Goal: Task Accomplishment & Management: Use online tool/utility

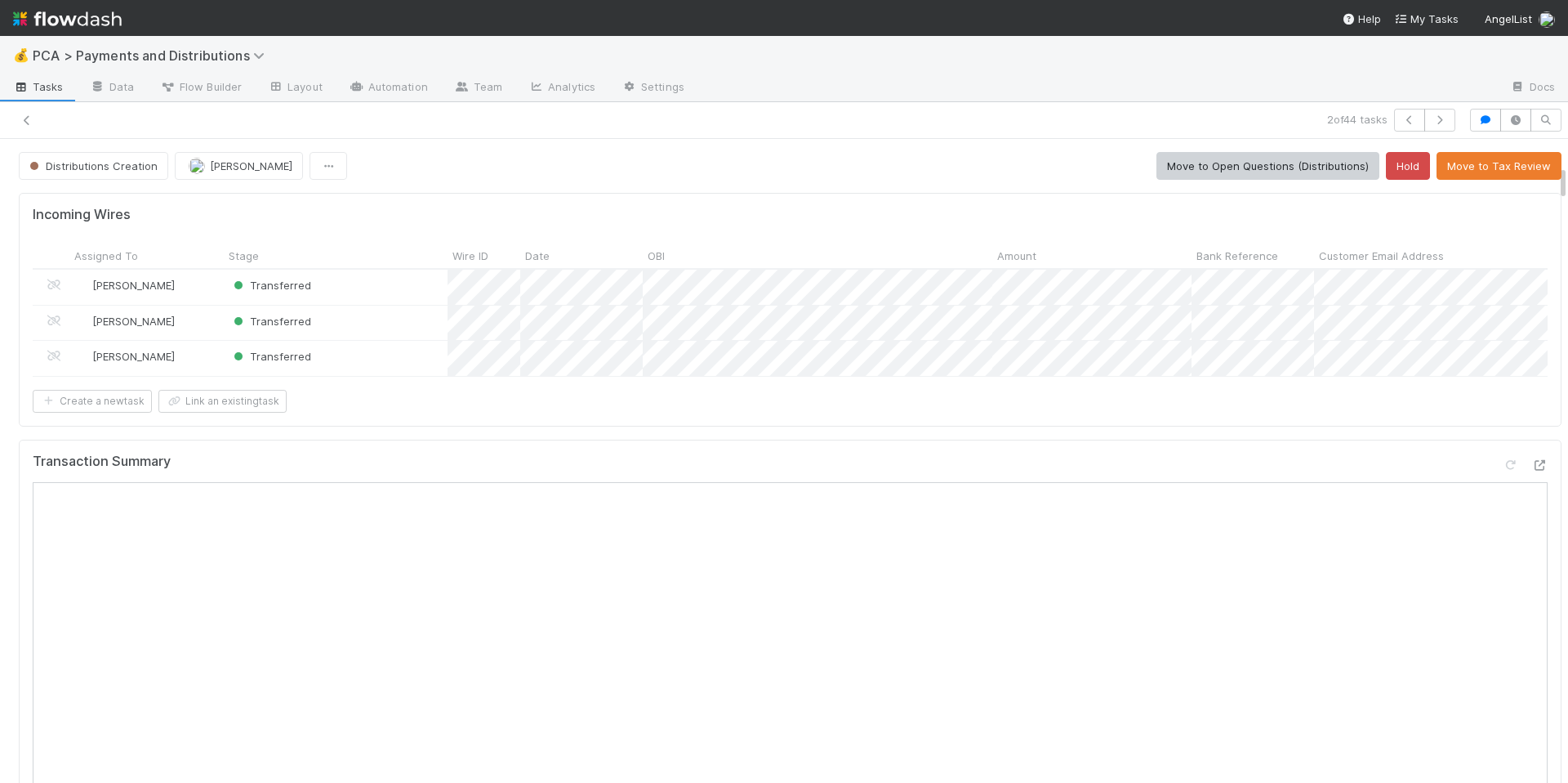
scroll to position [460, 0]
click at [1468, 173] on button "Move to Tax Review" at bounding box center [1499, 165] width 125 height 28
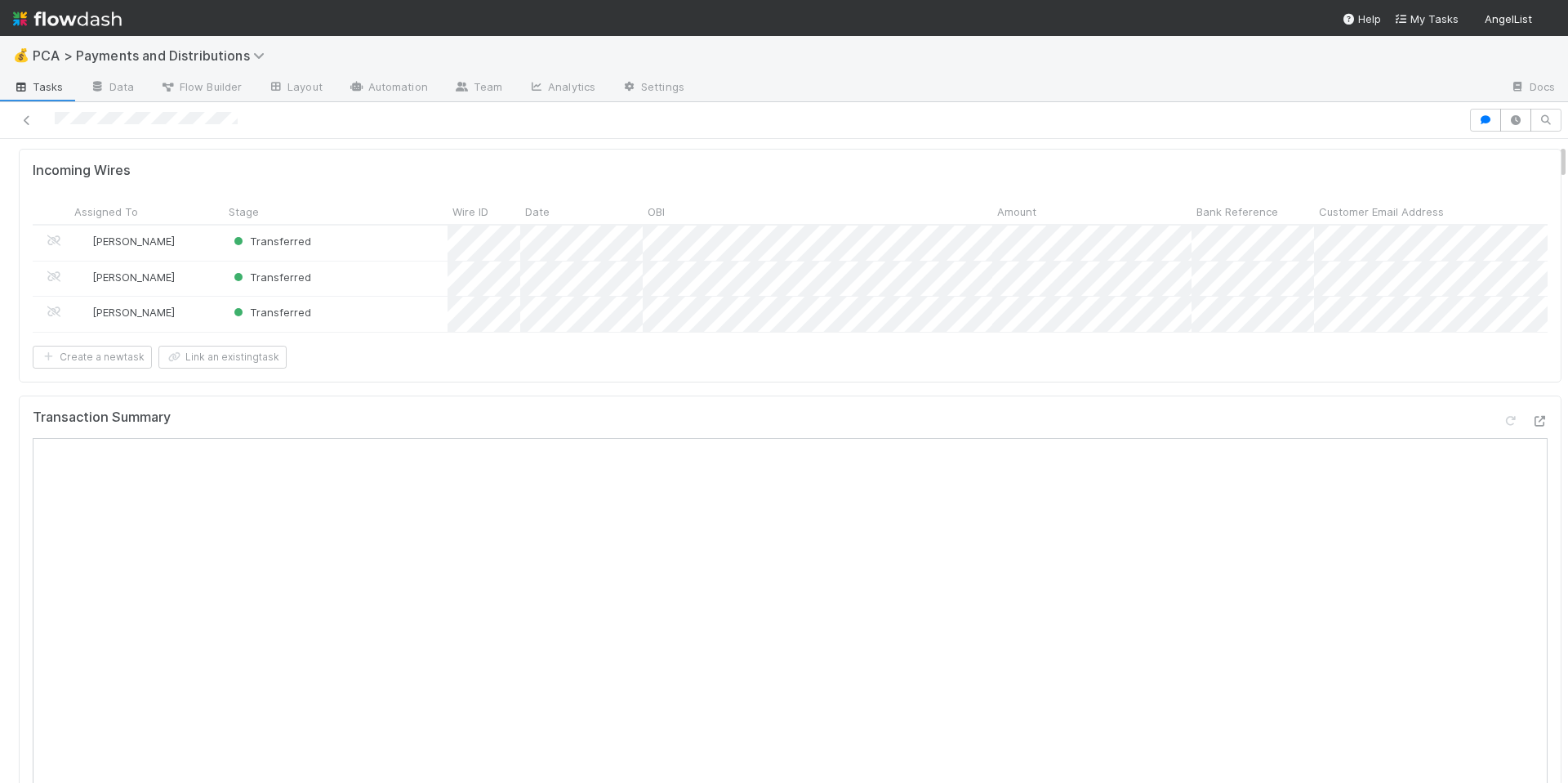
scroll to position [134, 0]
